Goal: Task Accomplishment & Management: Complete application form

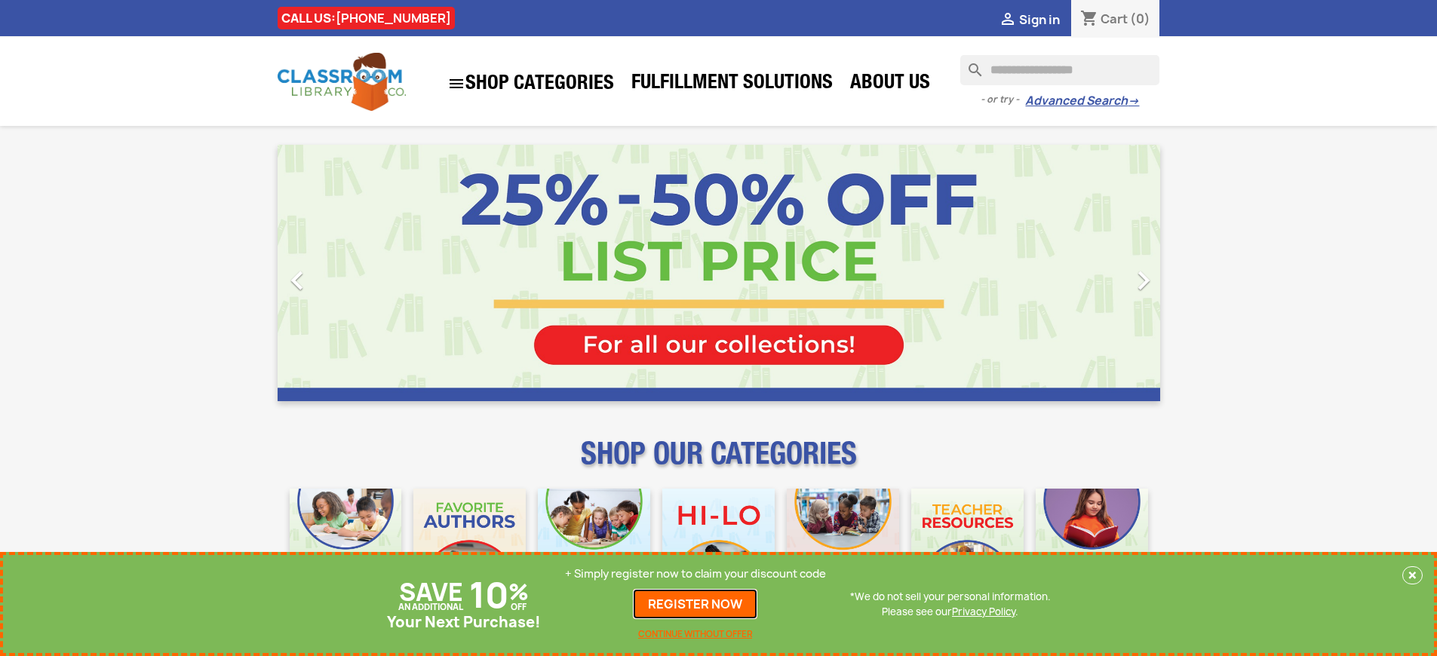
click at [695, 604] on link "REGISTER NOW" at bounding box center [695, 604] width 124 height 30
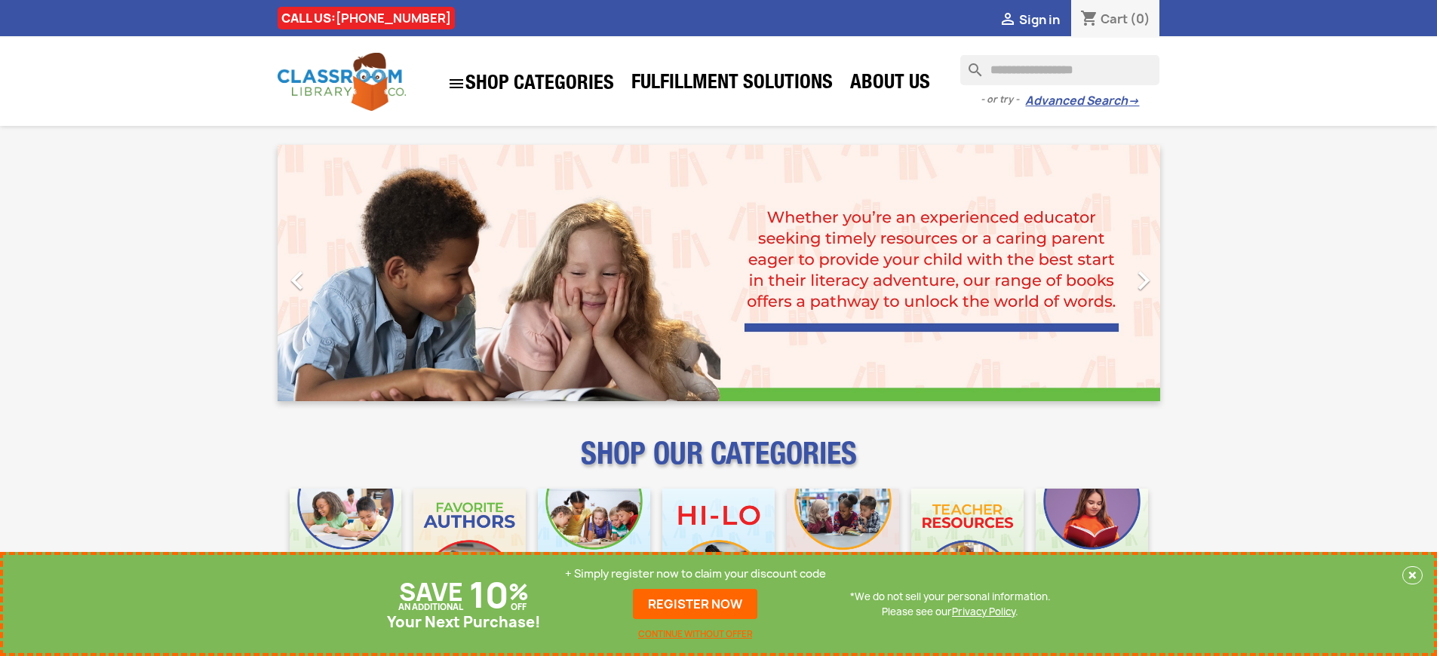
click at [695, 574] on p "+ Simply register now to claim your discount code" at bounding box center [695, 573] width 261 height 15
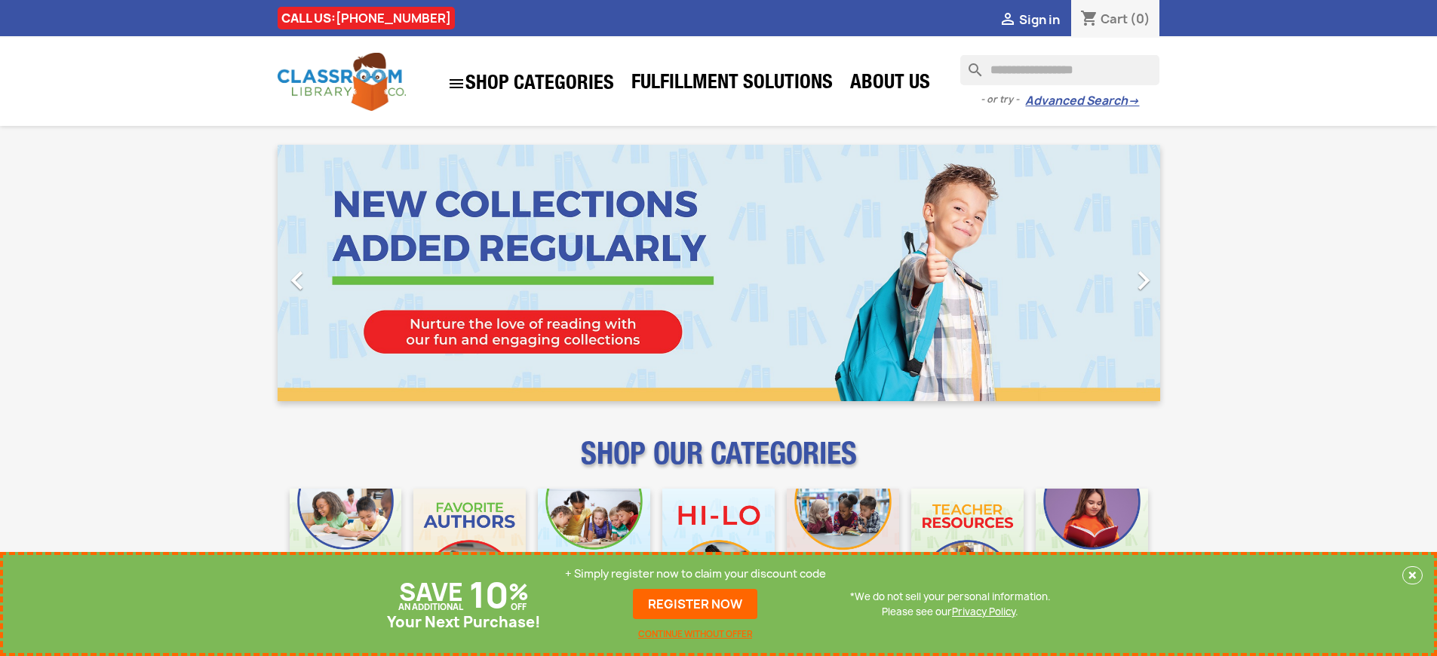
click at [695, 574] on p "+ Simply register now to claim your discount code" at bounding box center [695, 573] width 261 height 15
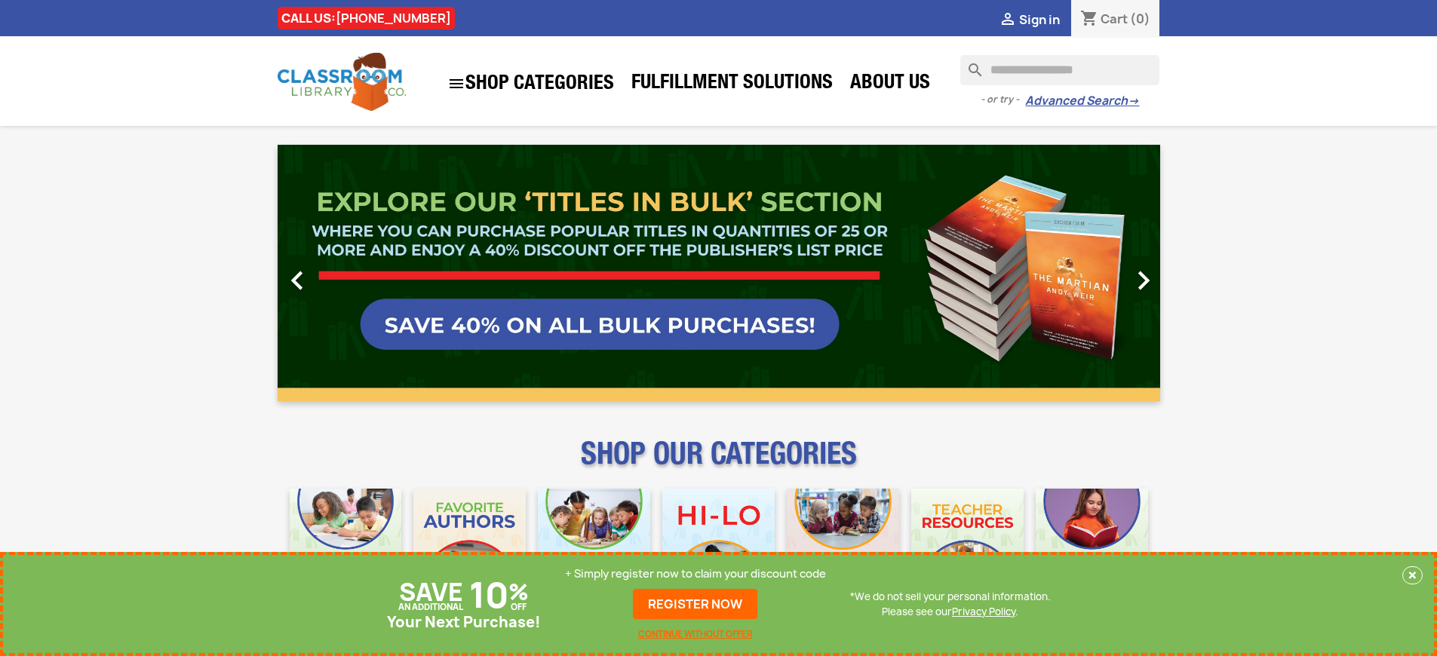
click at [695, 574] on p "+ Simply register now to claim your discount code" at bounding box center [695, 573] width 261 height 15
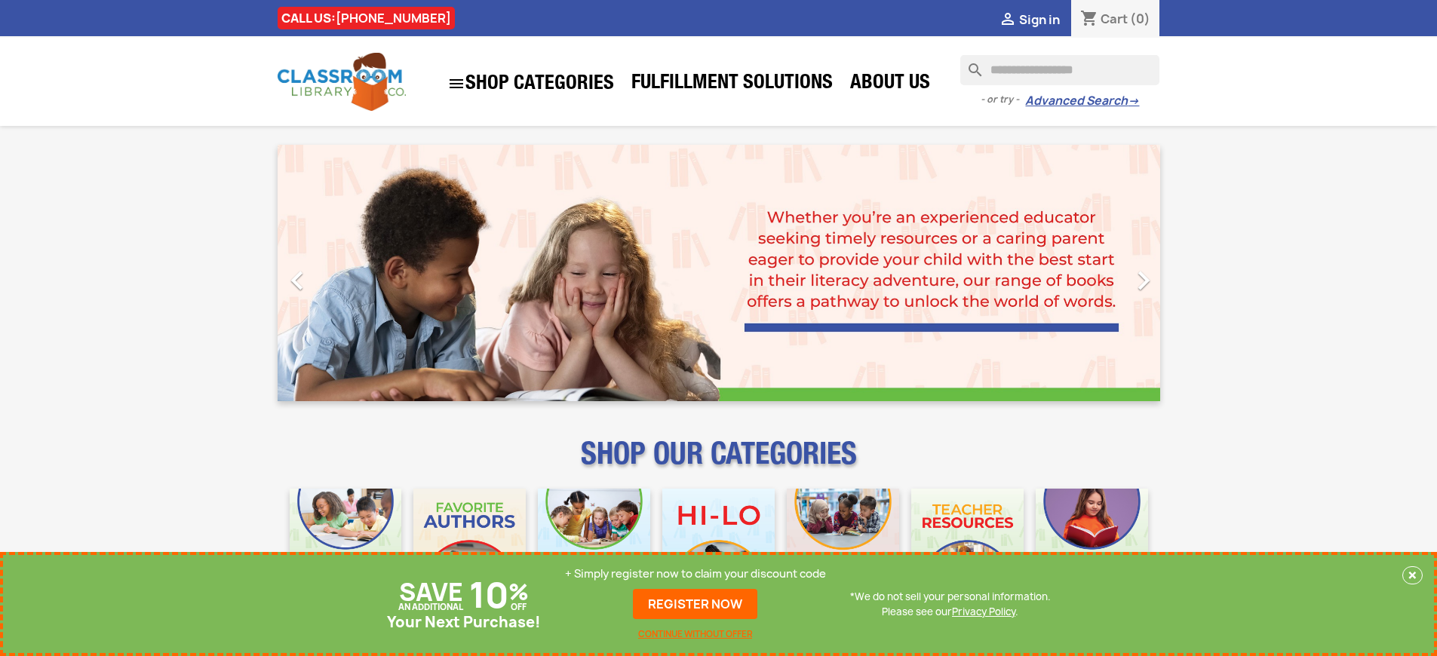
click at [695, 574] on p "+ Simply register now to claim your discount code" at bounding box center [695, 573] width 261 height 15
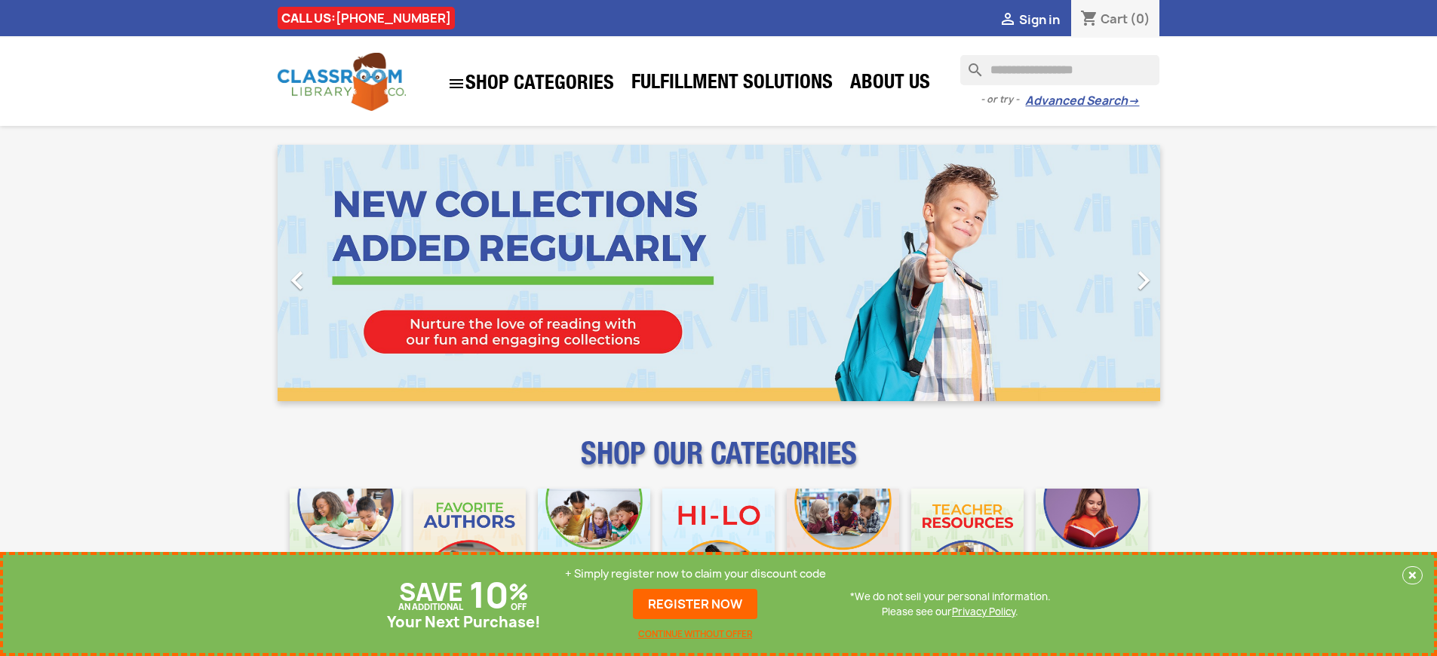
click at [695, 574] on p "+ Simply register now to claim your discount code" at bounding box center [695, 573] width 261 height 15
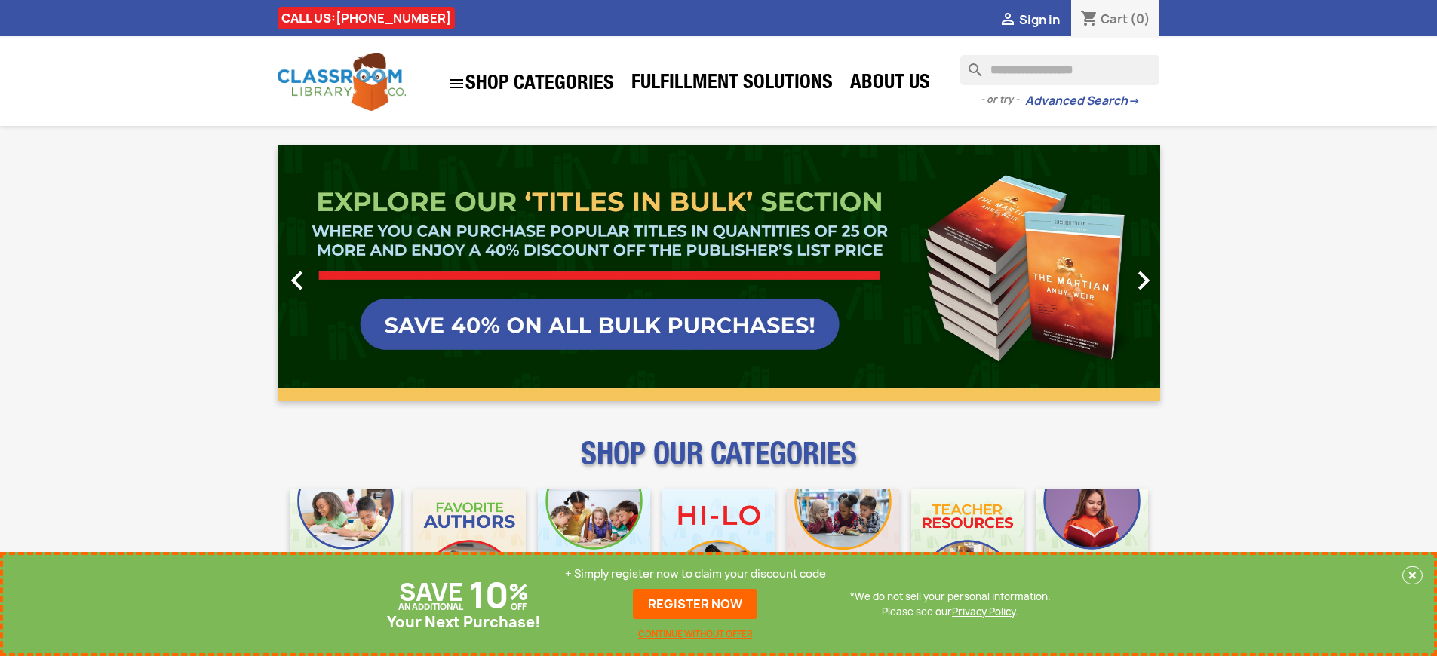
click at [695, 574] on p "+ Simply register now to claim your discount code" at bounding box center [695, 573] width 261 height 15
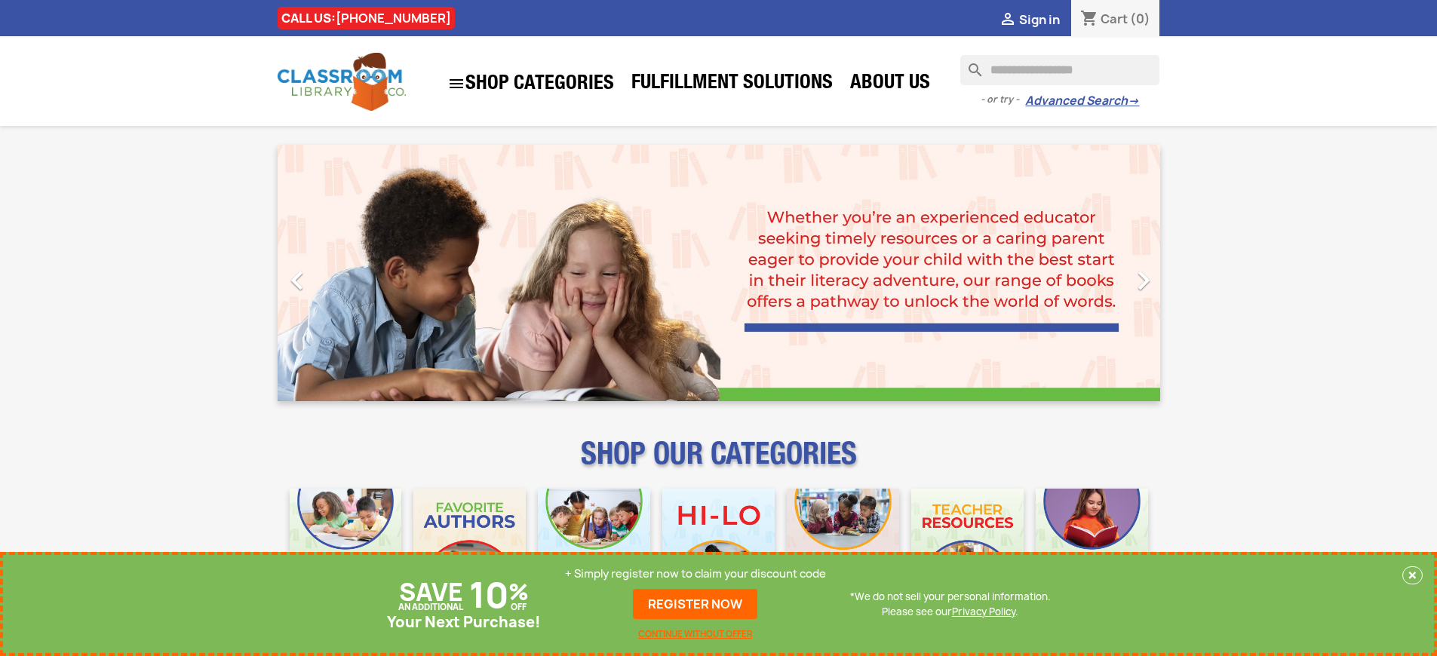
click at [695, 574] on p "+ Simply register now to claim your discount code" at bounding box center [695, 573] width 261 height 15
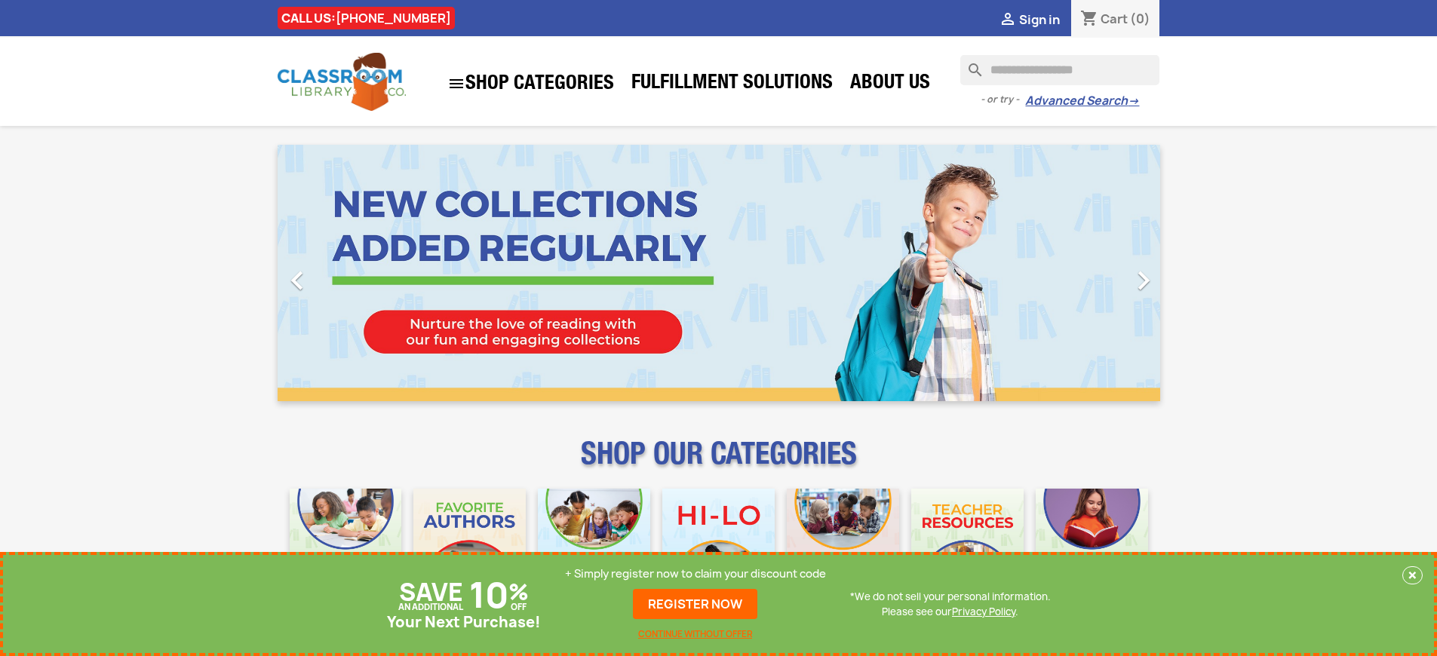
click at [695, 574] on p "+ Simply register now to claim your discount code" at bounding box center [695, 573] width 261 height 15
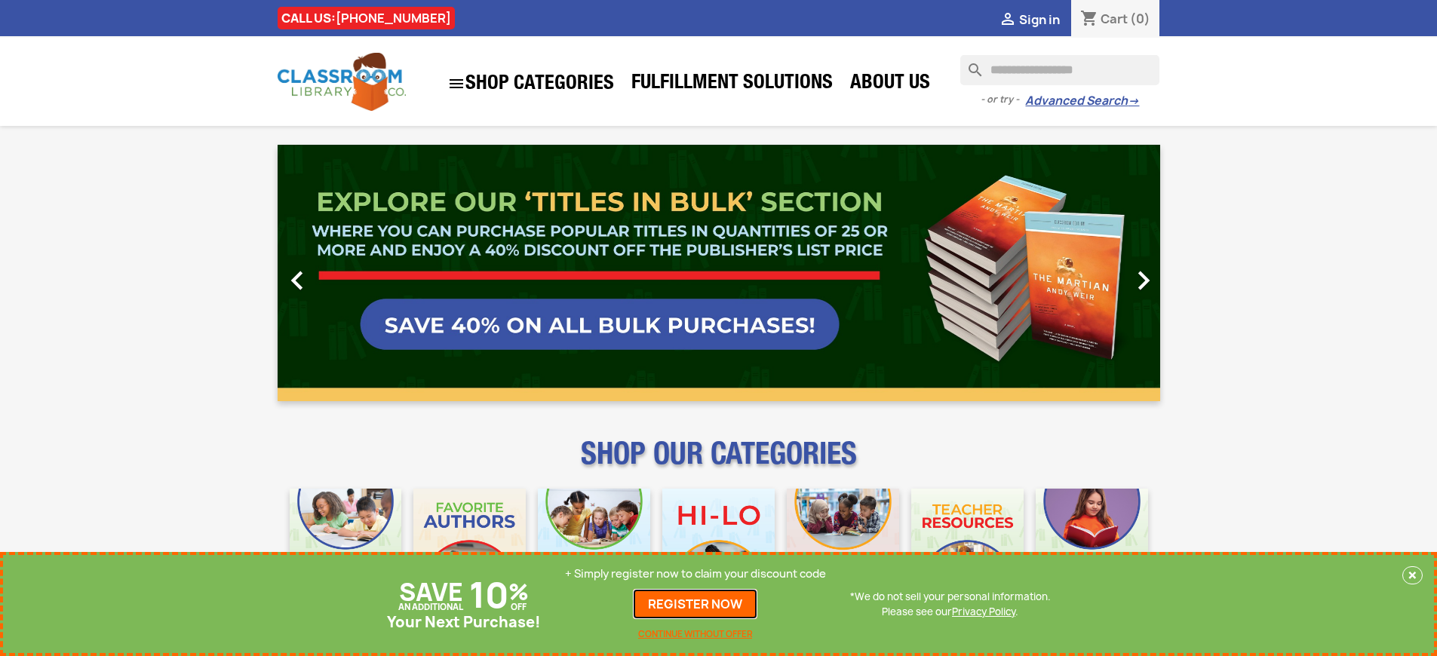
click at [695, 604] on link "REGISTER NOW" at bounding box center [695, 604] width 124 height 30
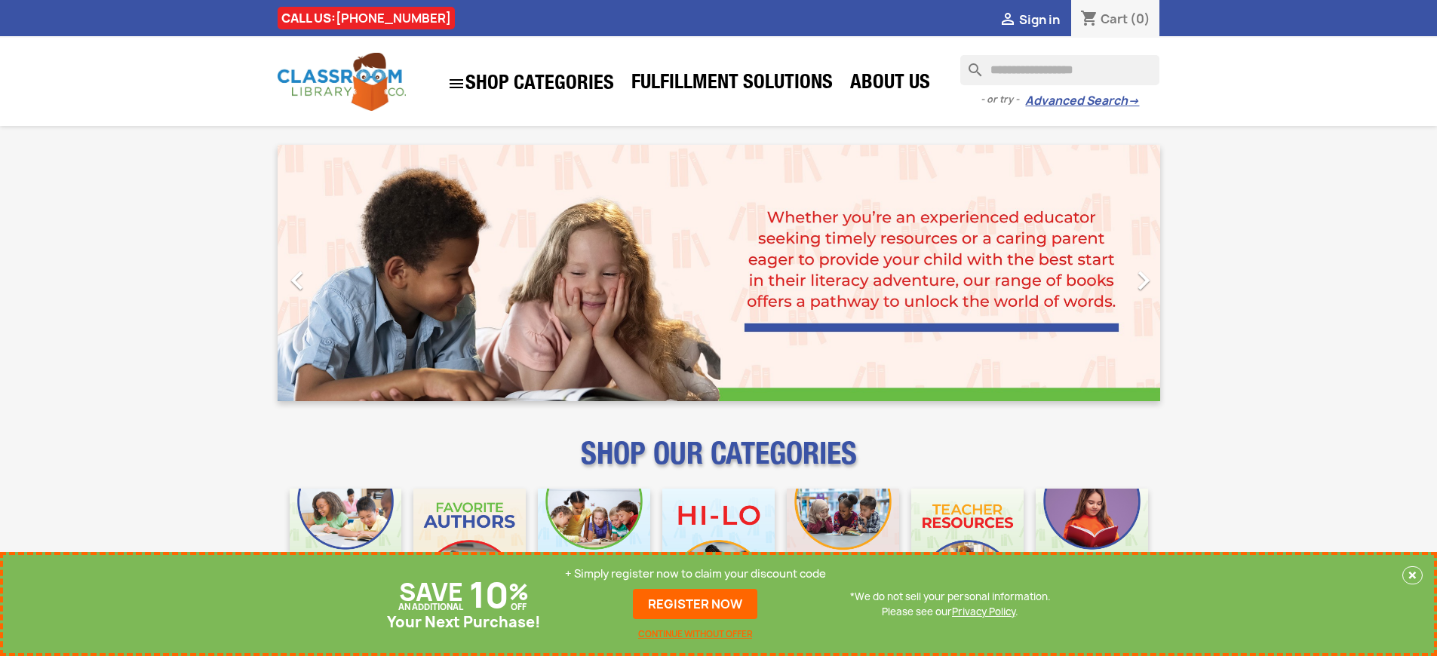
click at [695, 574] on p "+ Simply register now to claim your discount code" at bounding box center [695, 573] width 261 height 15
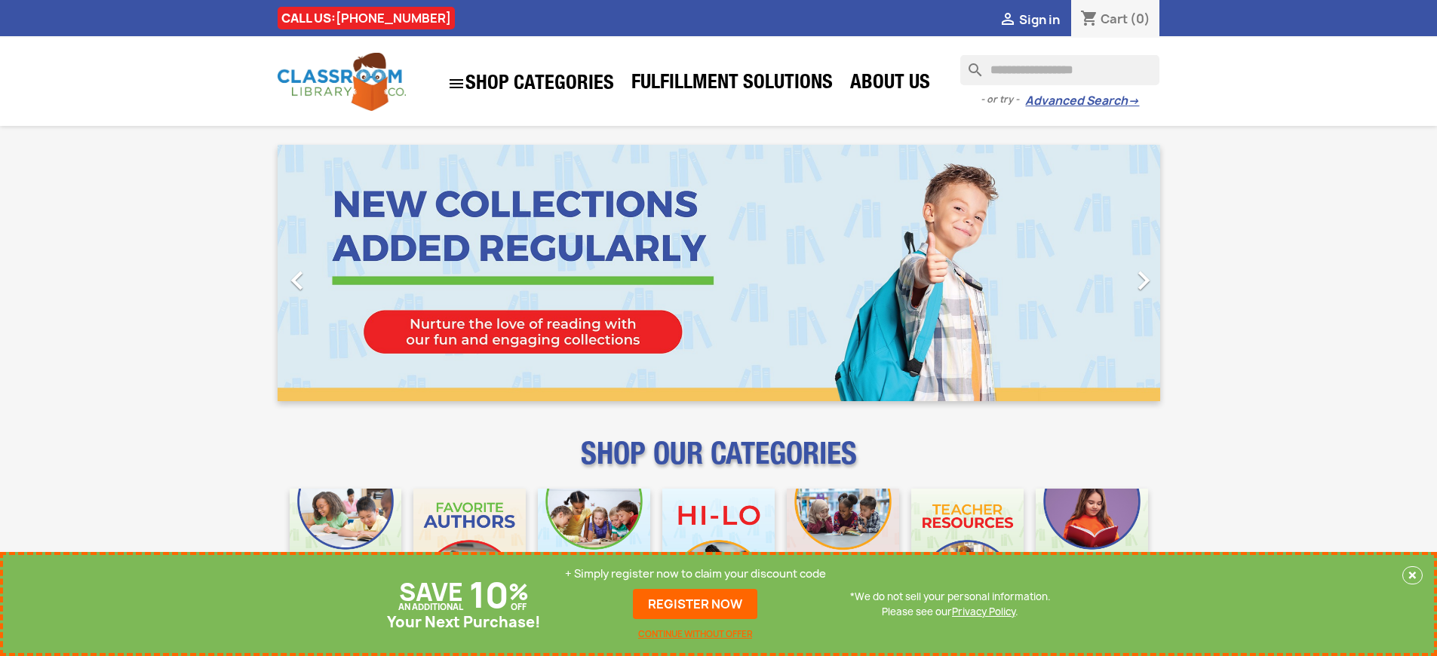
click at [695, 574] on p "+ Simply register now to claim your discount code" at bounding box center [695, 573] width 261 height 15
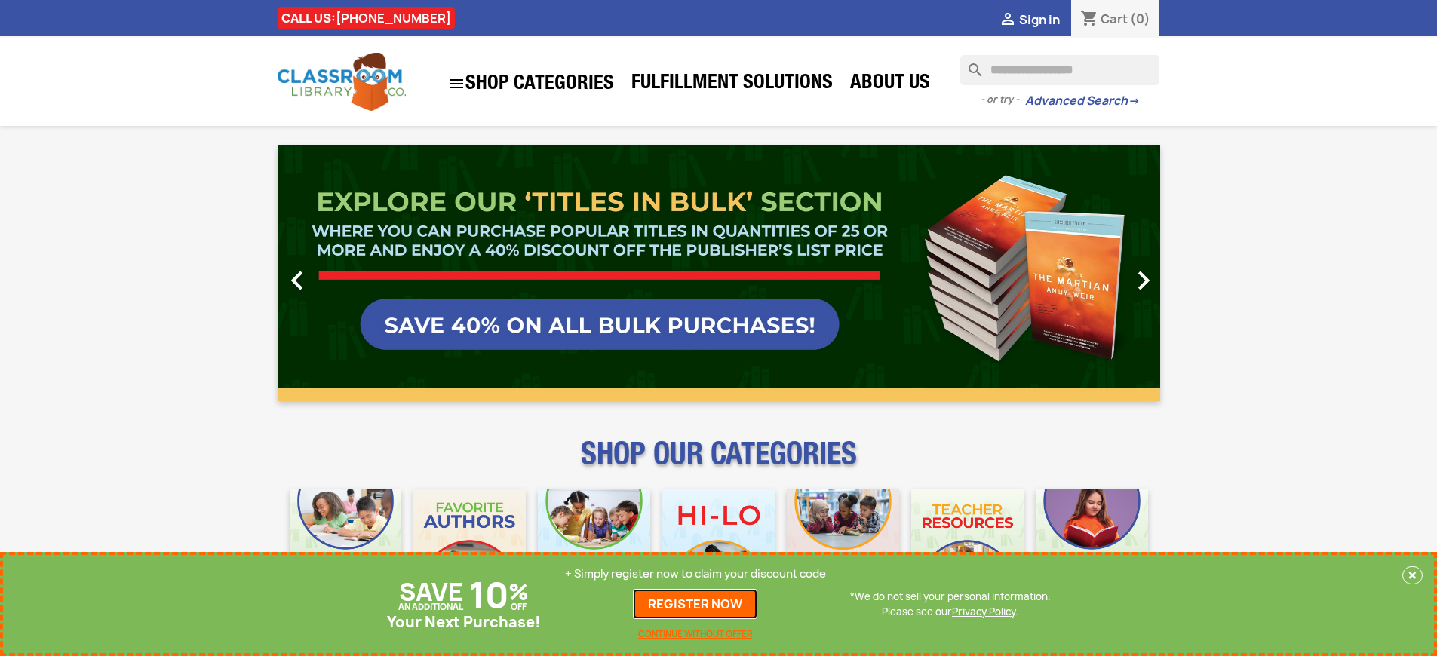
click at [695, 604] on link "REGISTER NOW" at bounding box center [695, 604] width 124 height 30
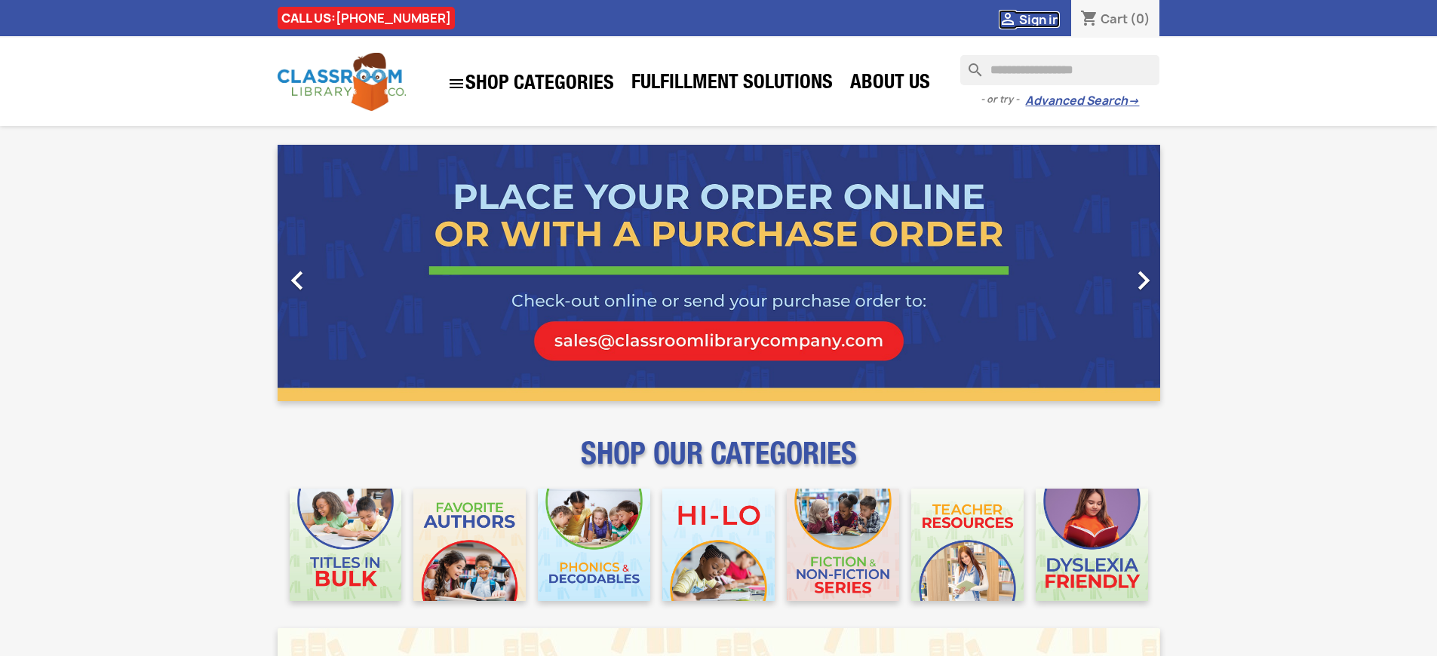
click at [1039, 19] on span "Sign in" at bounding box center [1039, 19] width 41 height 17
